Goal: Navigation & Orientation: Find specific page/section

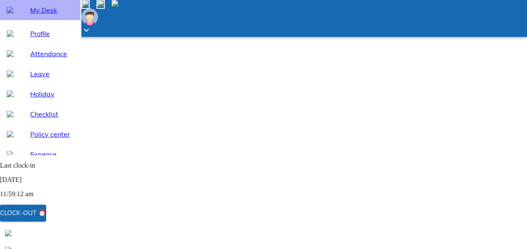
click at [58, 15] on span "My Desk" at bounding box center [52, 10] width 44 height 10
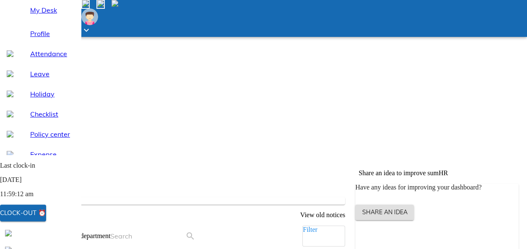
scroll to position [143, 0]
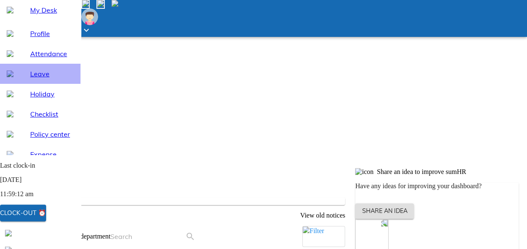
click at [45, 79] on span "Leave" at bounding box center [52, 74] width 44 height 10
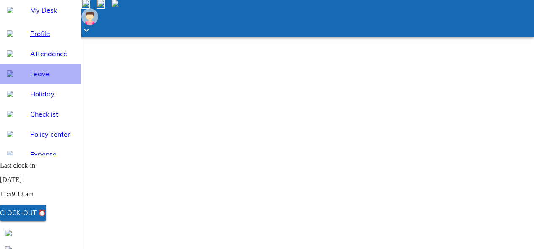
select select "8"
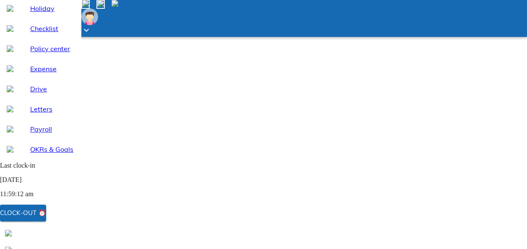
scroll to position [97, 0]
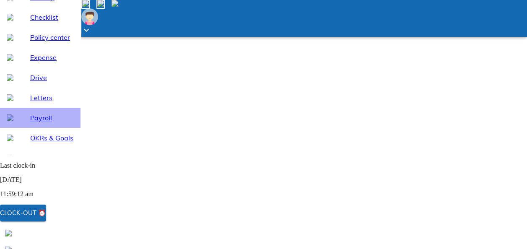
click at [34, 123] on span "Payroll" at bounding box center [52, 118] width 44 height 10
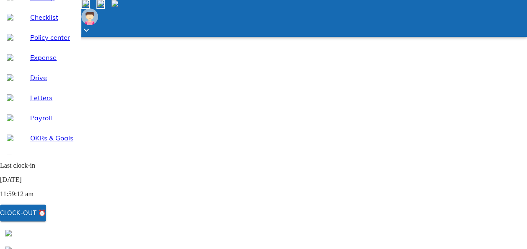
scroll to position [39, 0]
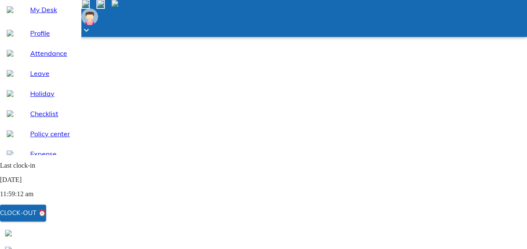
scroll to position [0, 0]
click at [39, 20] on div "My Desk" at bounding box center [40, 10] width 81 height 20
